Goal: Task Accomplishment & Management: Use online tool/utility

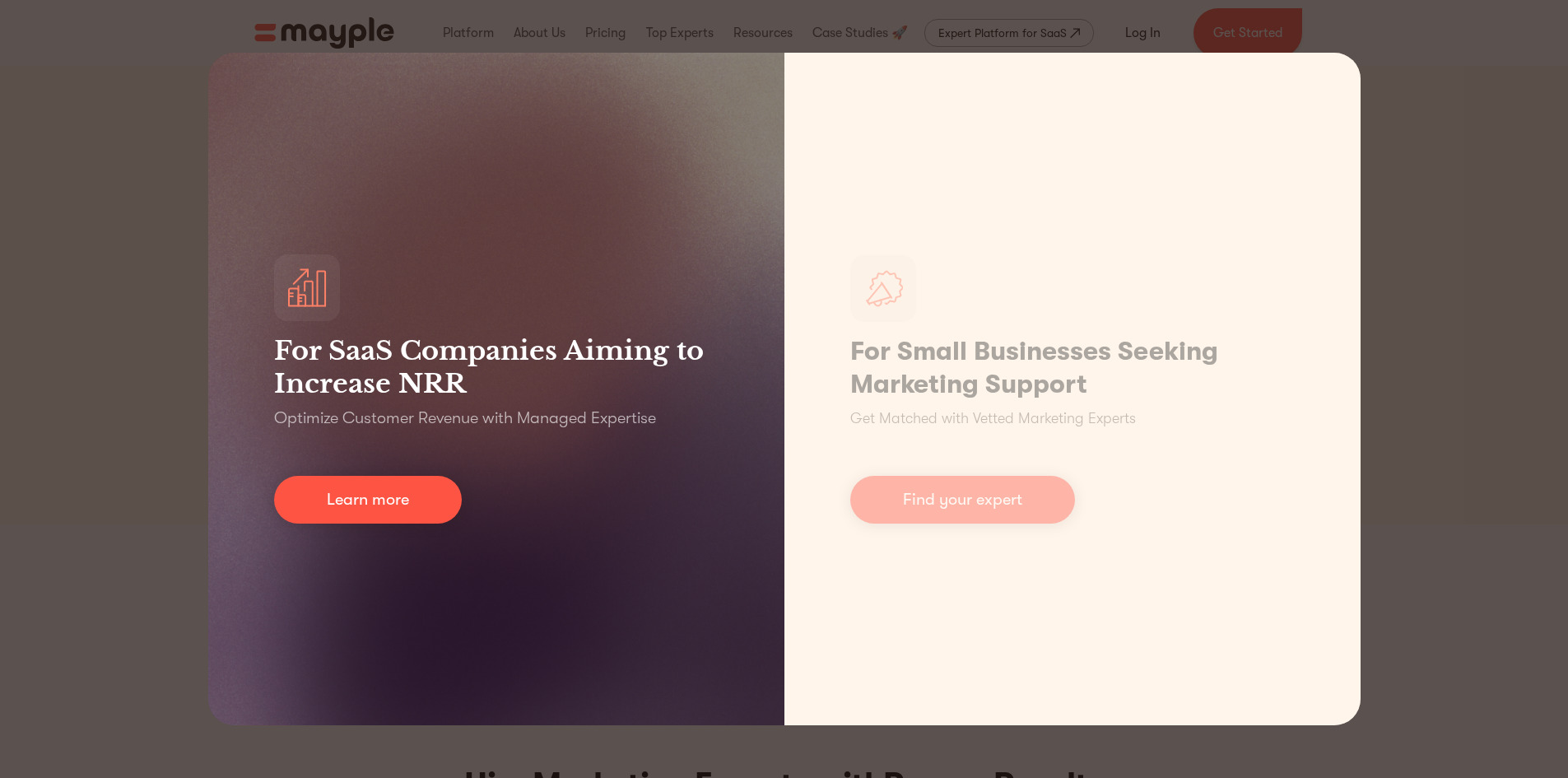
click at [356, 96] on div "For SaaS Companies Aiming to Increase NRR Optimize Customer Revenue with Manage…" at bounding box center [497, 389] width 576 height 672
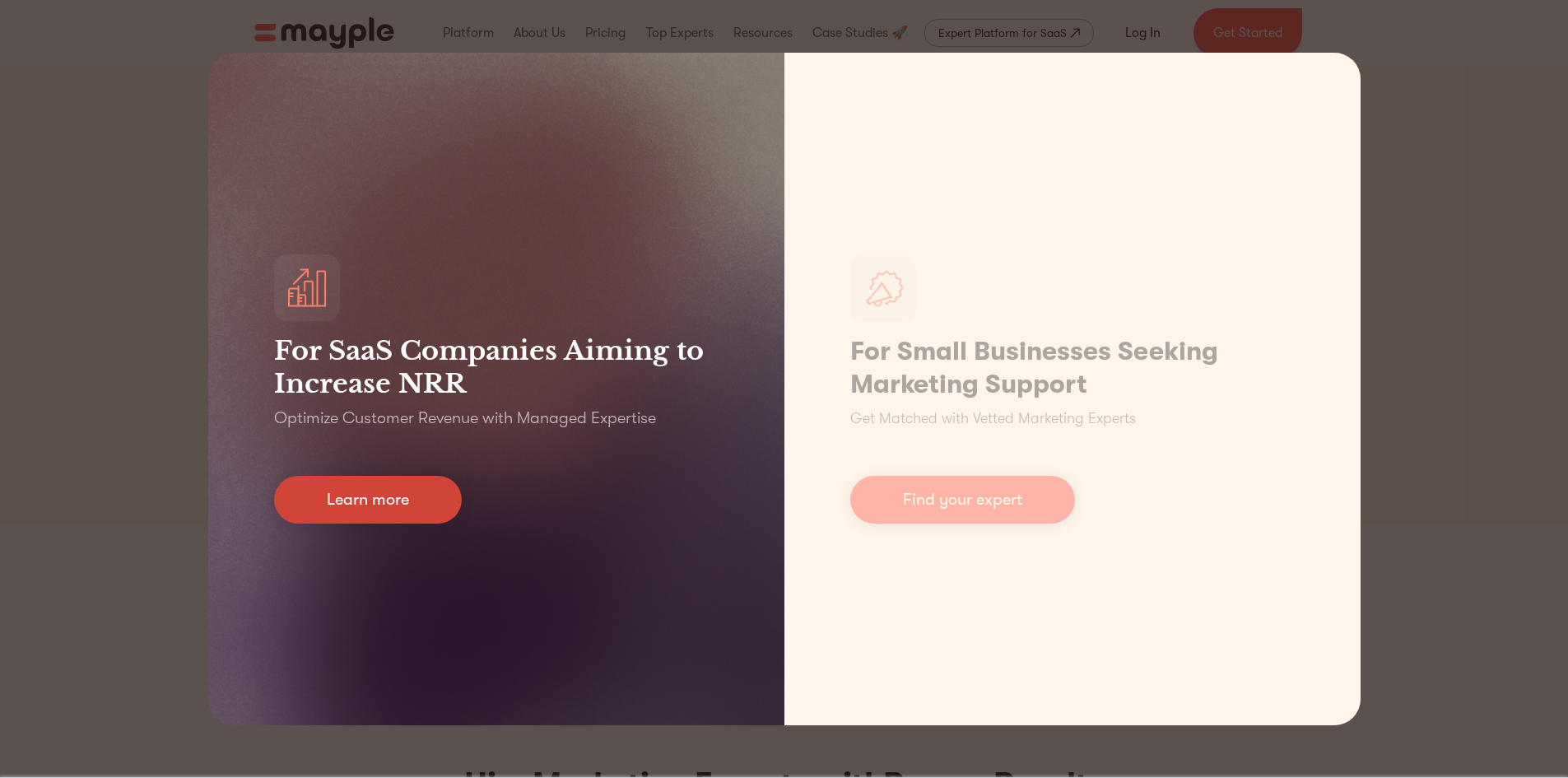
click at [304, 493] on link "Learn more" at bounding box center [368, 499] width 188 height 48
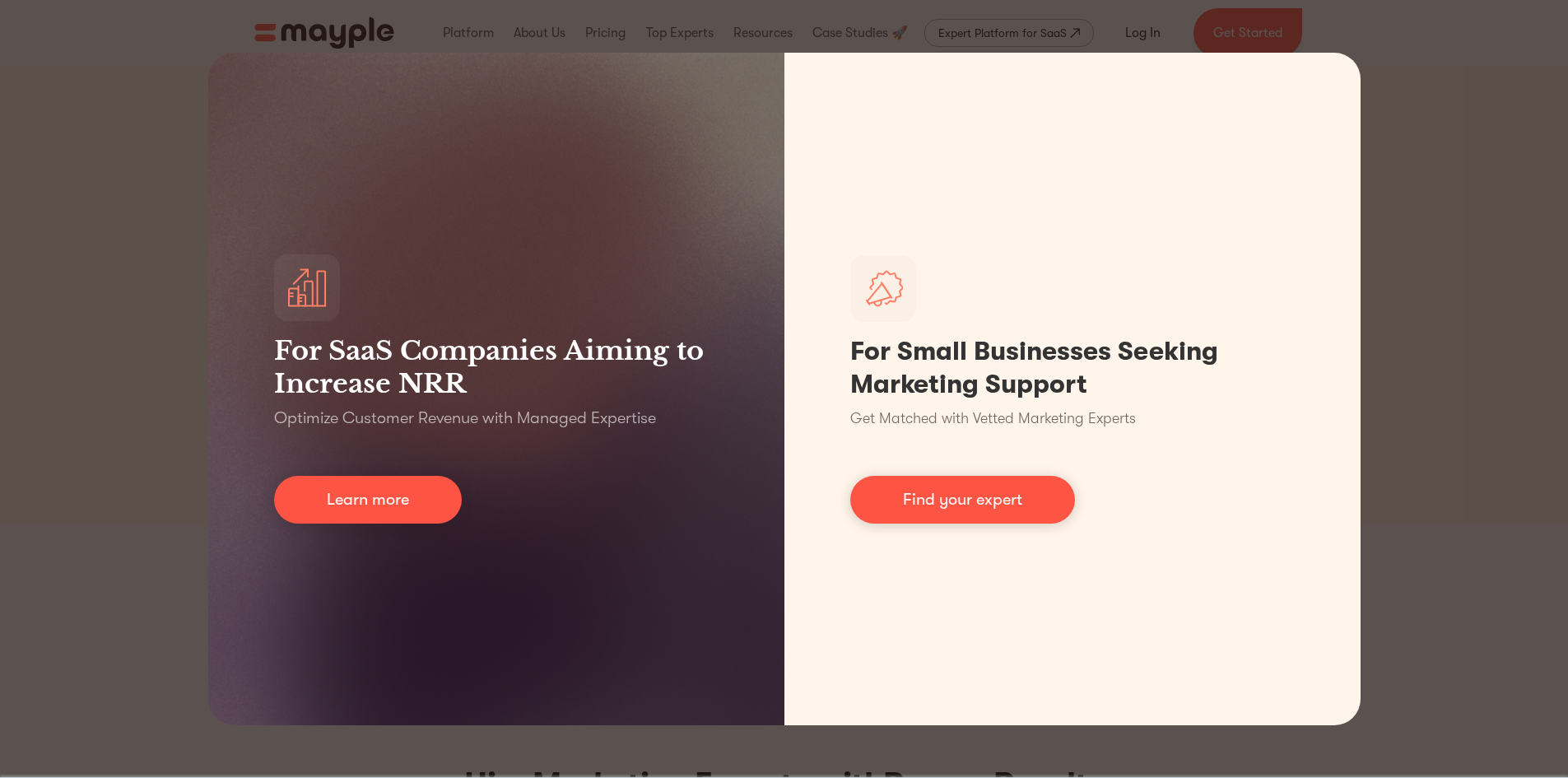
click at [1536, 81] on div "For SaaS Companies Aiming to Increase NRR Optimize Customer Revenue with Manage…" at bounding box center [784, 389] width 1568 height 778
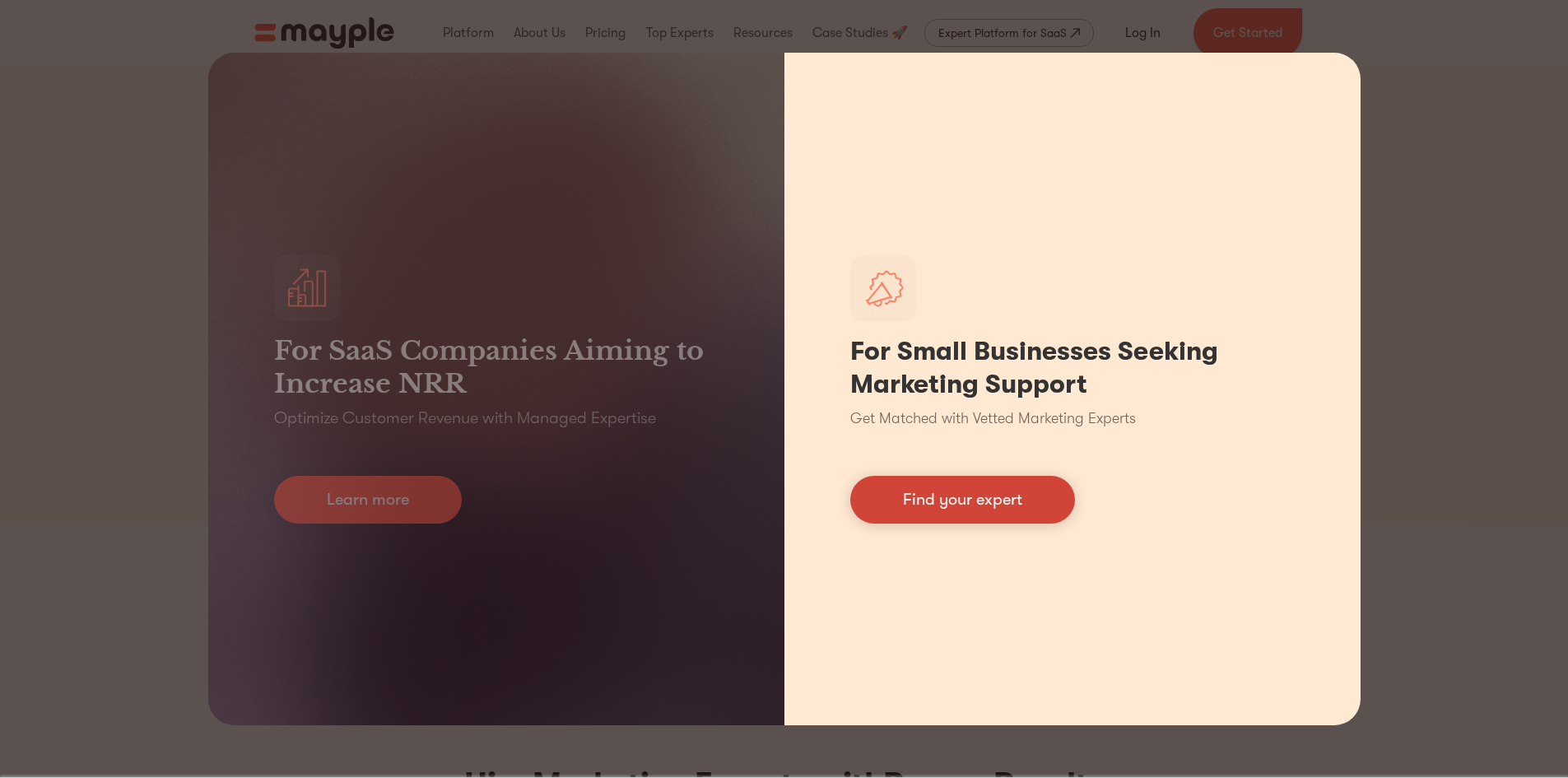
click at [999, 511] on link "Find your expert" at bounding box center [962, 499] width 225 height 48
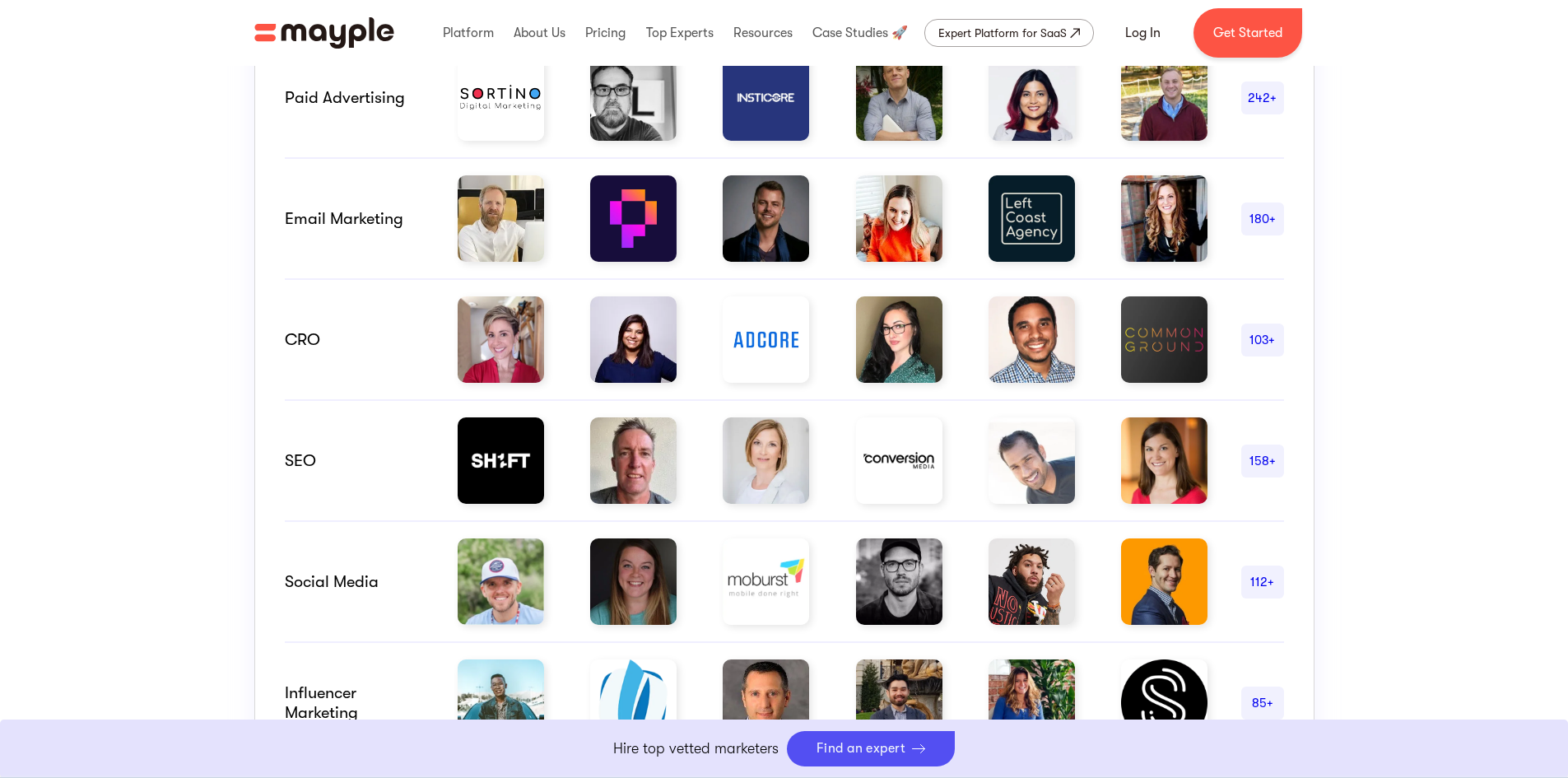
scroll to position [823, 0]
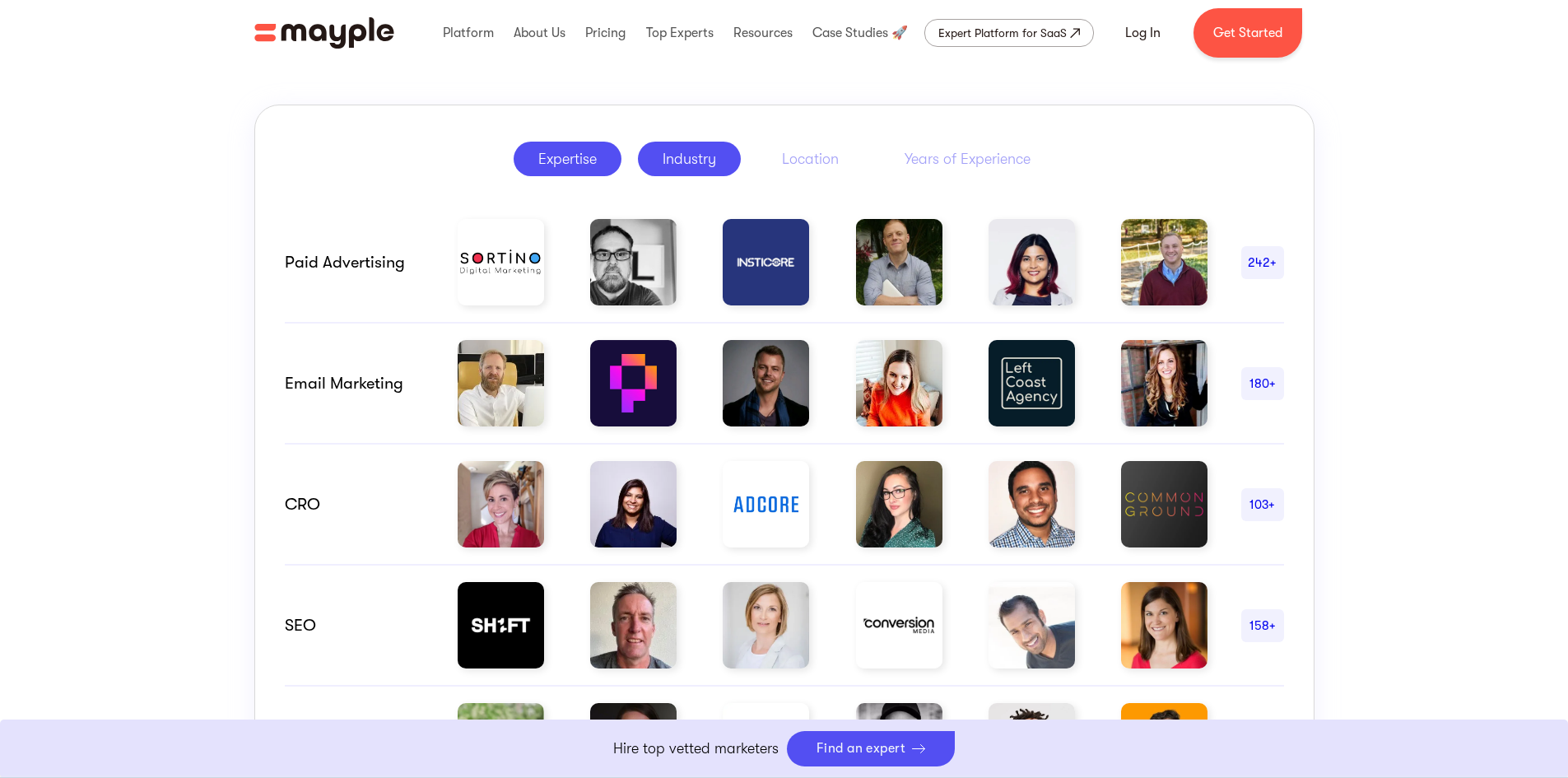
click at [708, 162] on div "Industry" at bounding box center [689, 159] width 54 height 20
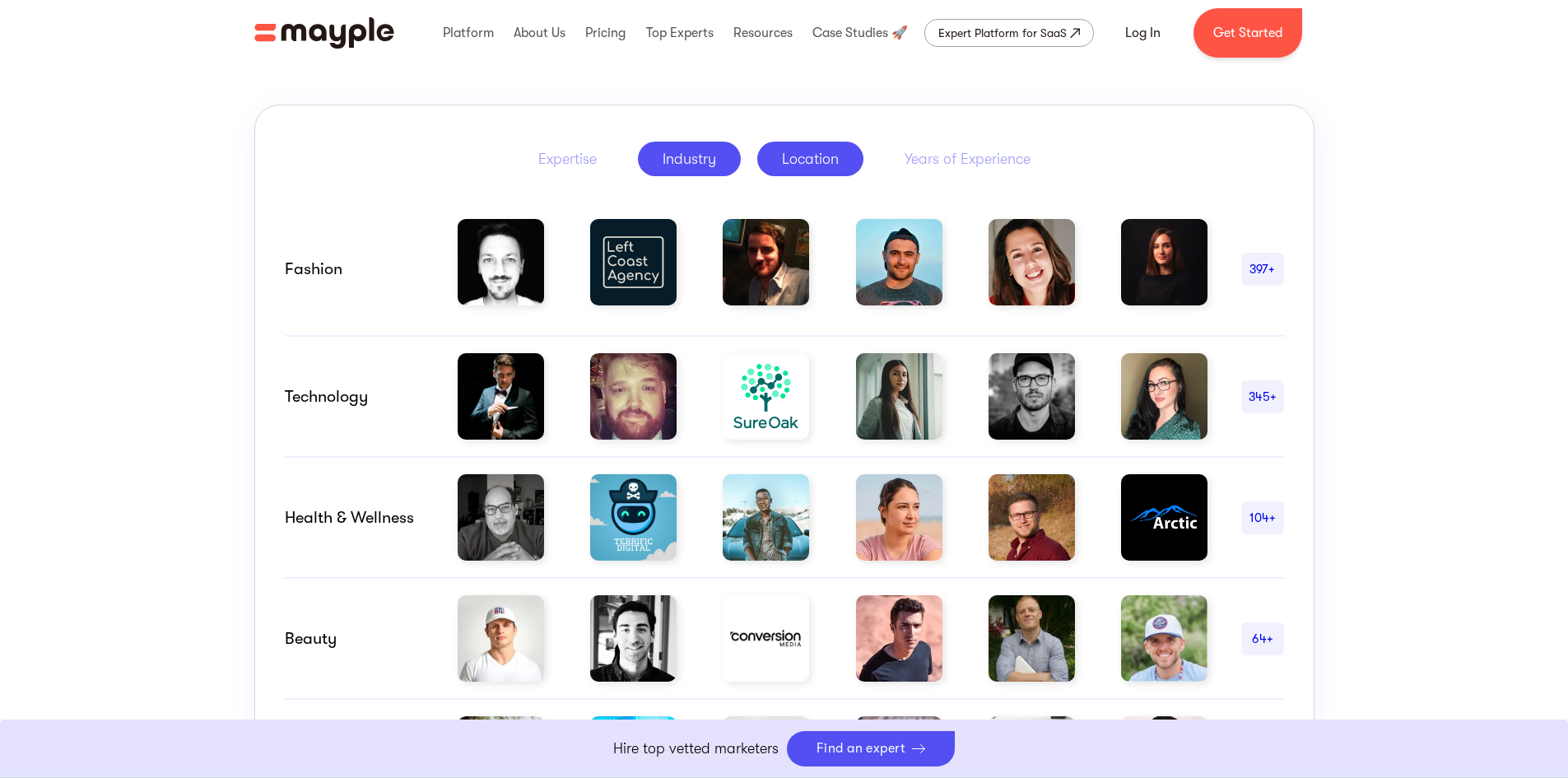
click at [808, 154] on div "Location" at bounding box center [810, 159] width 56 height 20
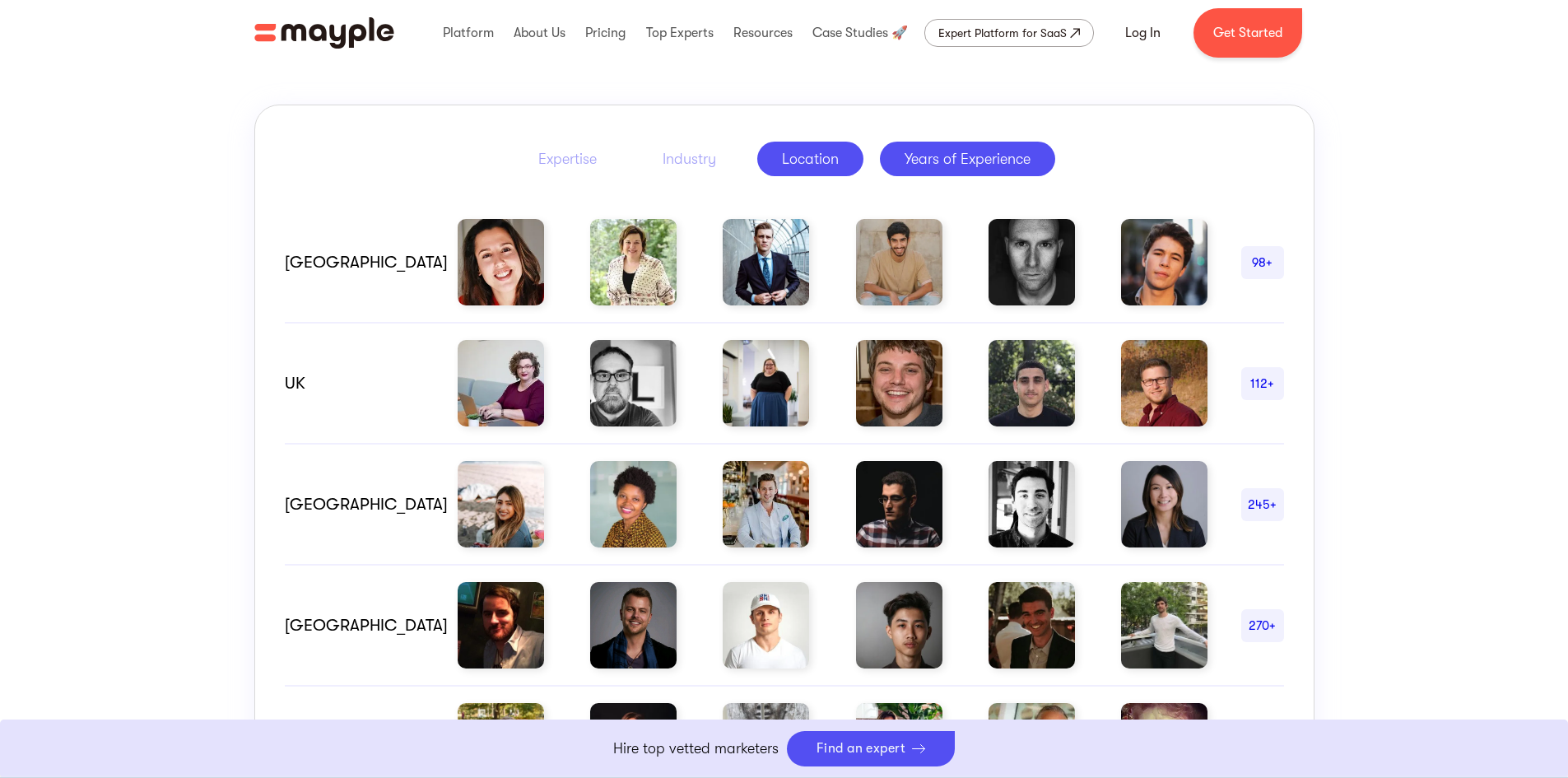
click at [932, 162] on div "Years of Experience" at bounding box center [967, 159] width 126 height 20
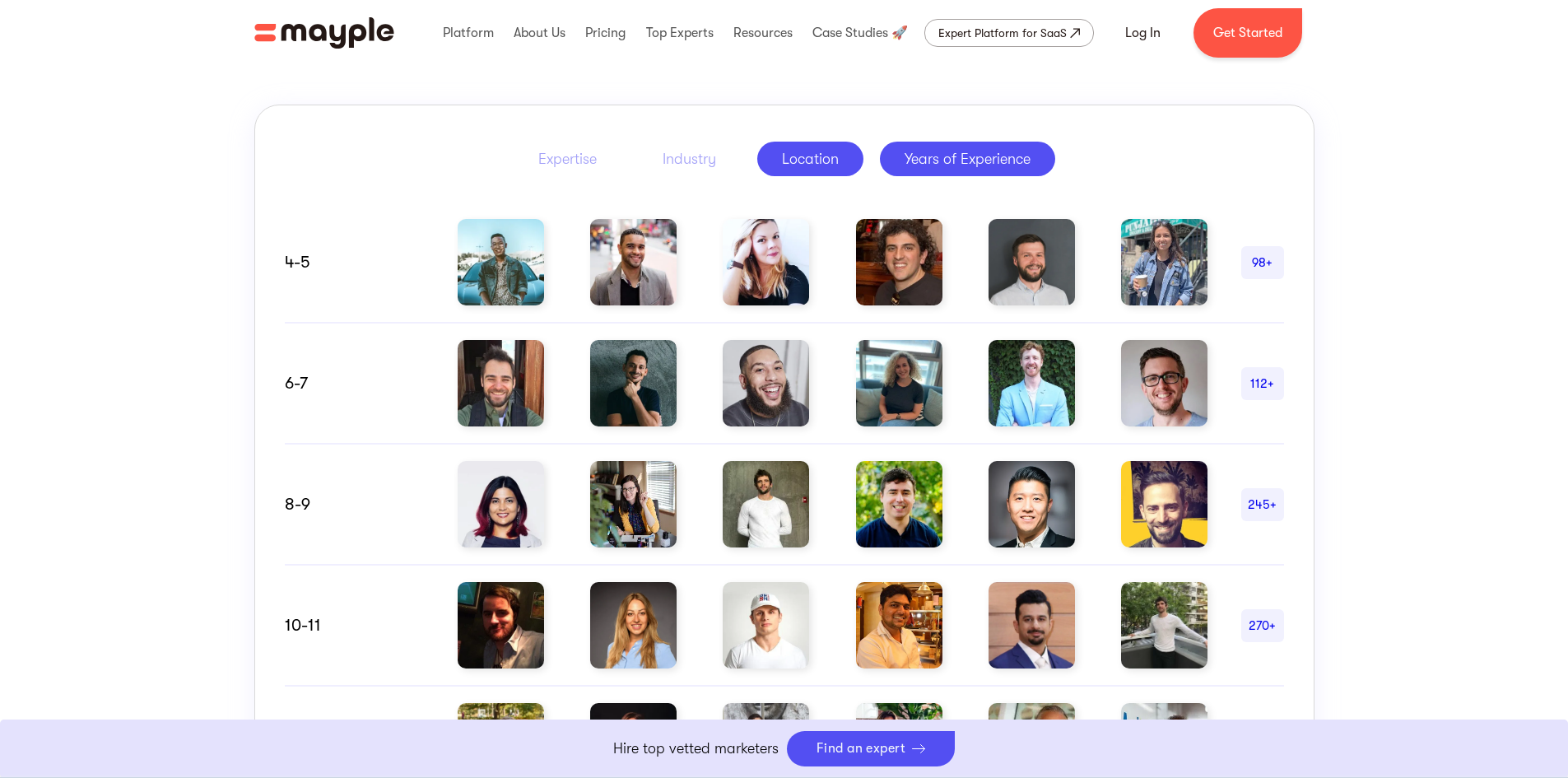
click at [792, 161] on div "Location" at bounding box center [810, 159] width 56 height 20
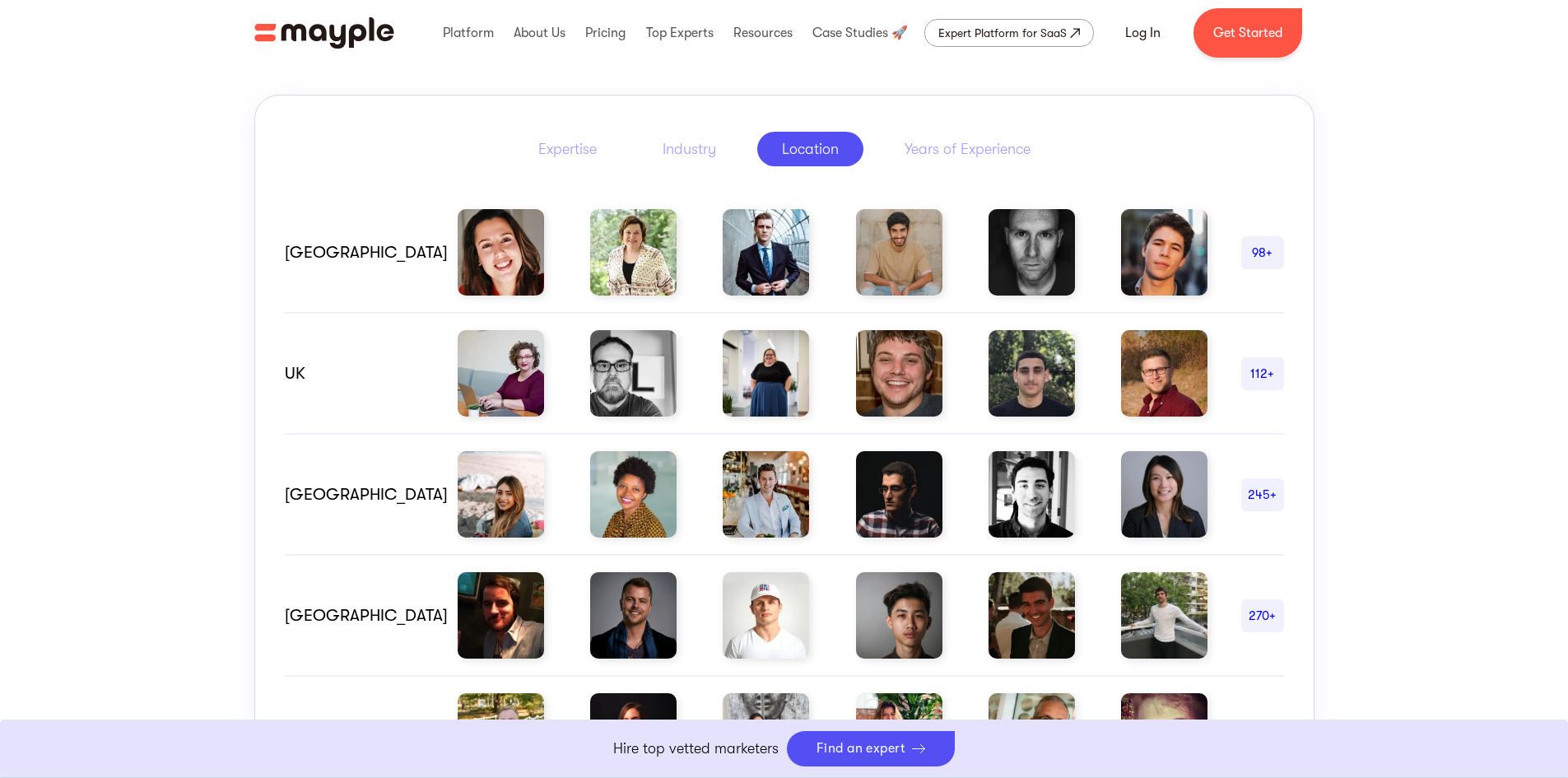
scroll to position [741, 0]
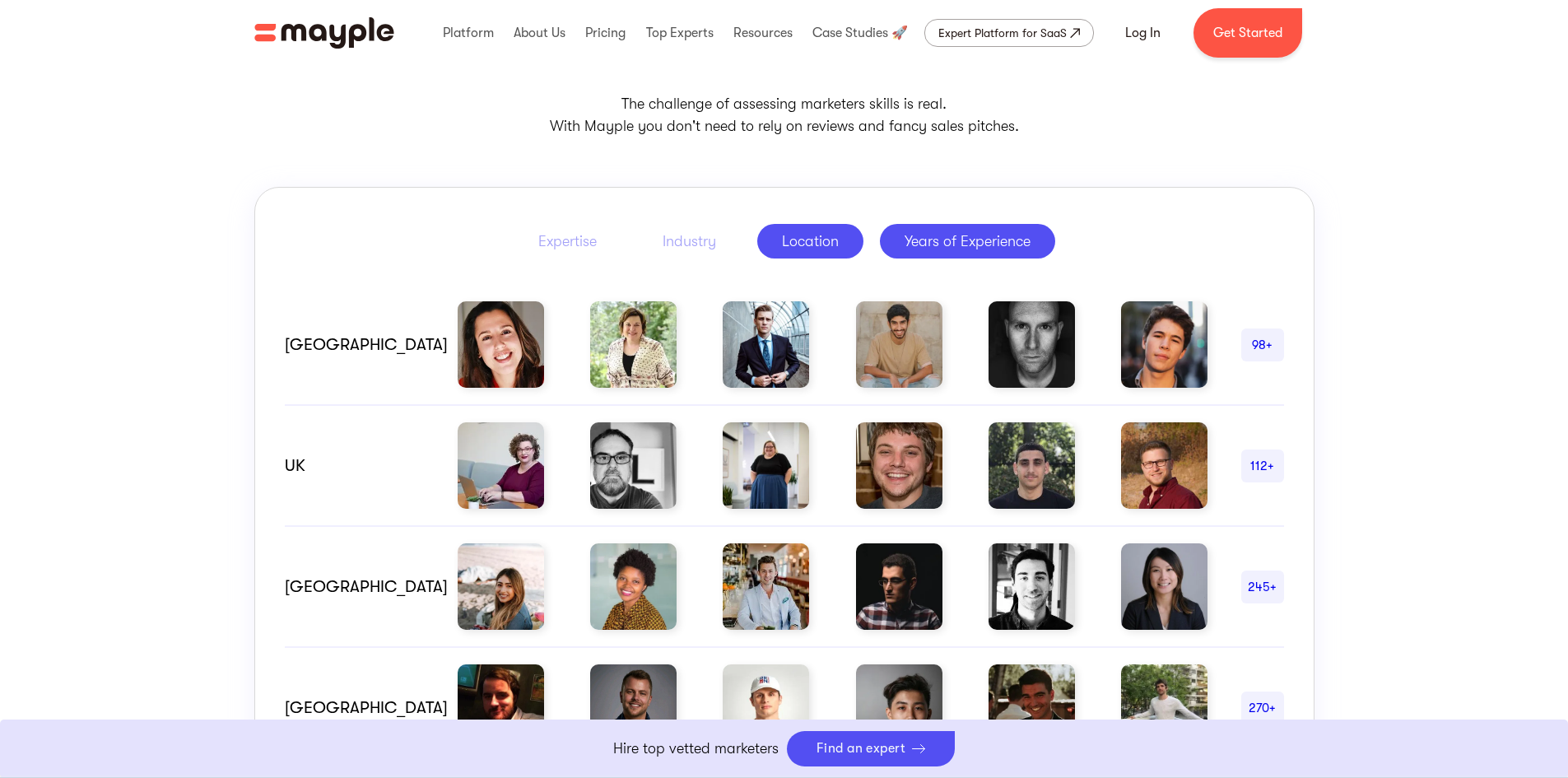
click at [1003, 242] on div "Years of Experience" at bounding box center [967, 241] width 126 height 20
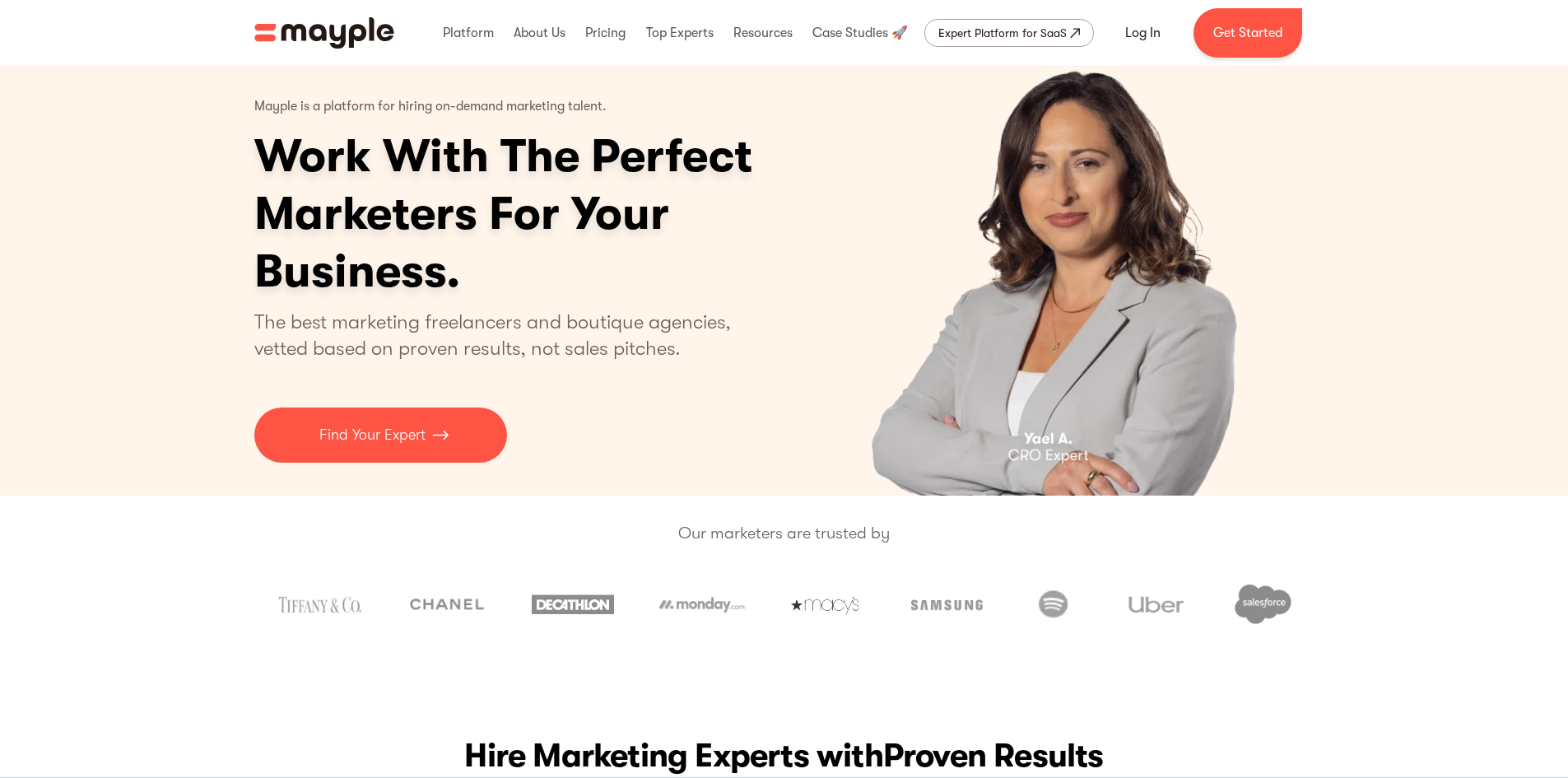
scroll to position [0, 0]
